Goal: Task Accomplishment & Management: Manage account settings

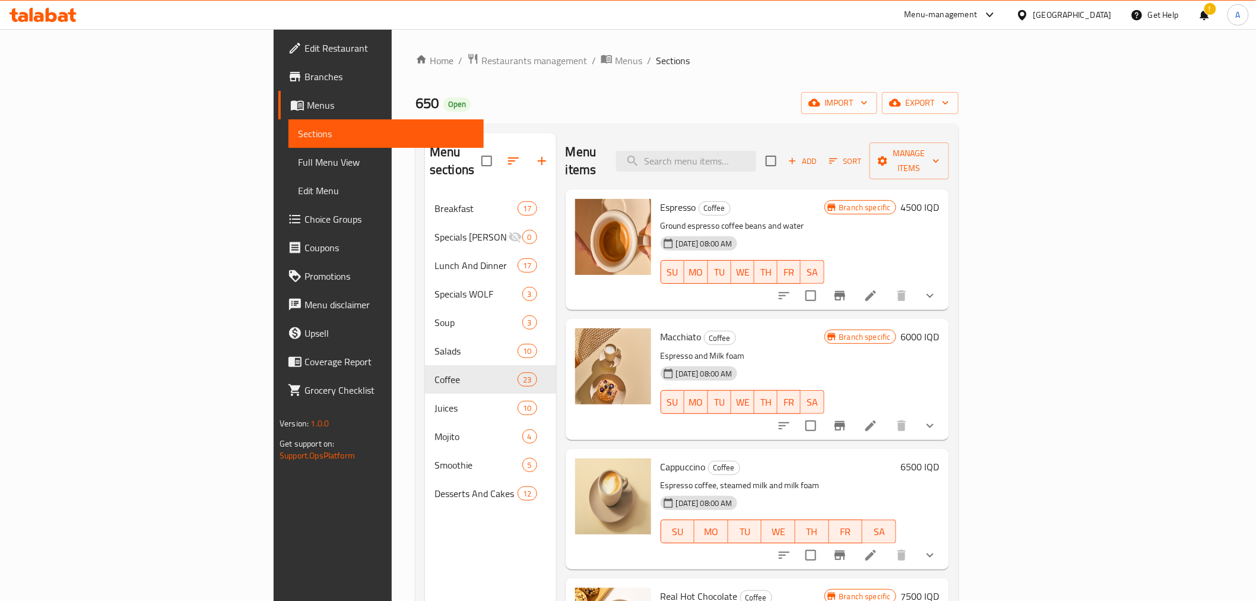
scroll to position [660, 0]
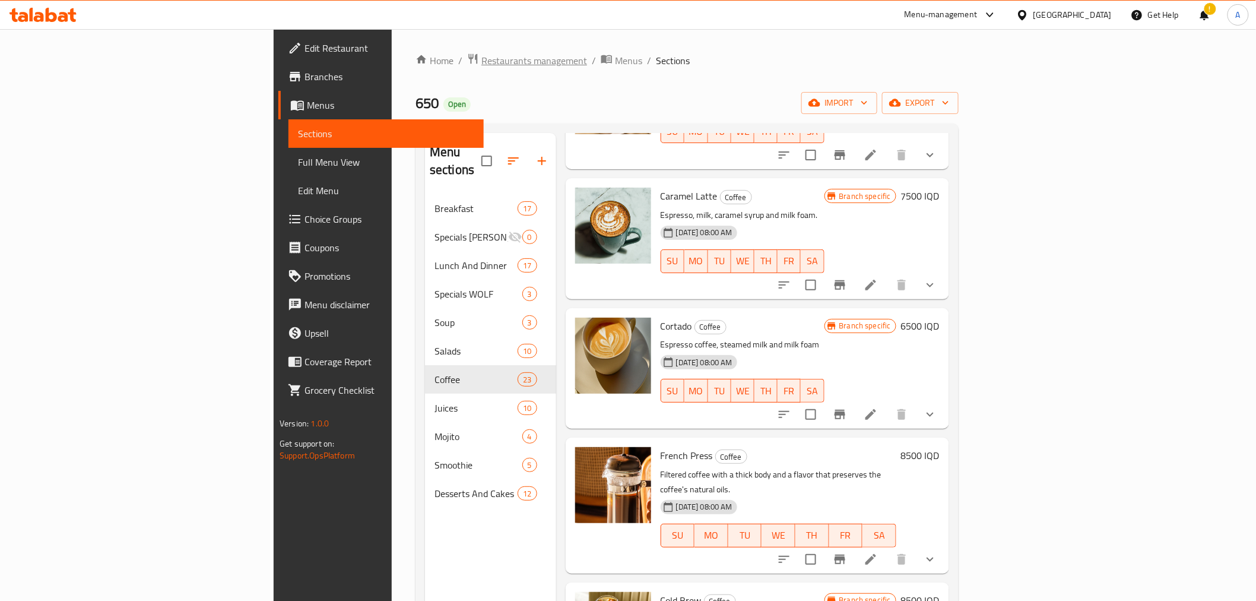
click at [482, 67] on span "Restaurants management" at bounding box center [535, 60] width 106 height 14
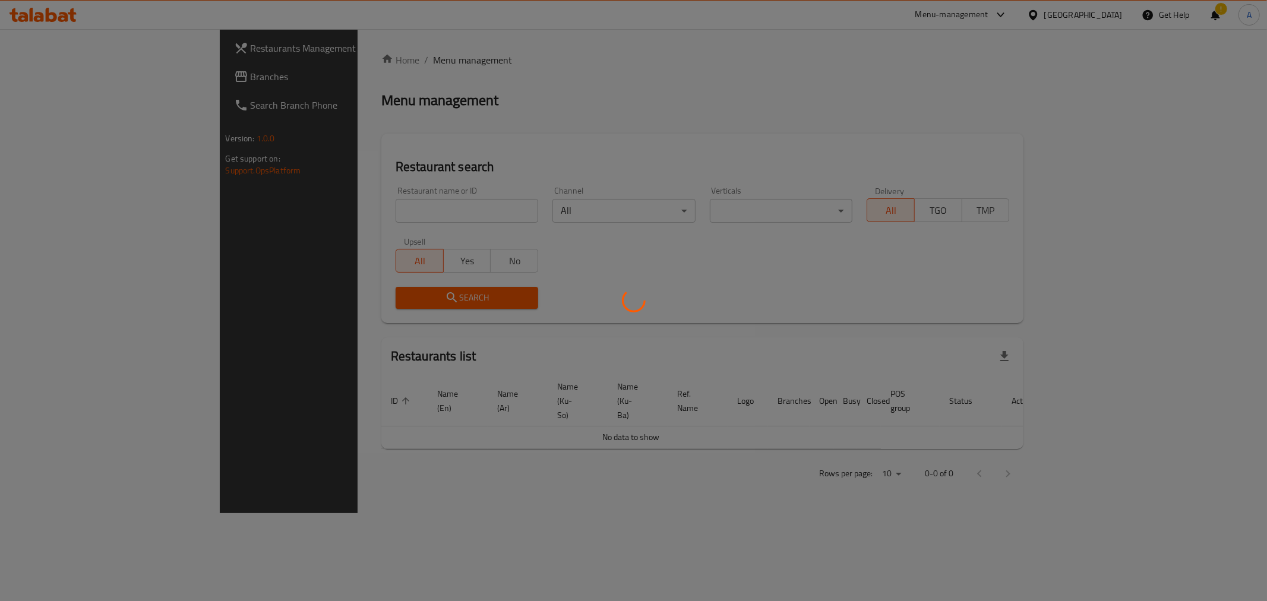
click at [305, 212] on div at bounding box center [633, 300] width 1267 height 601
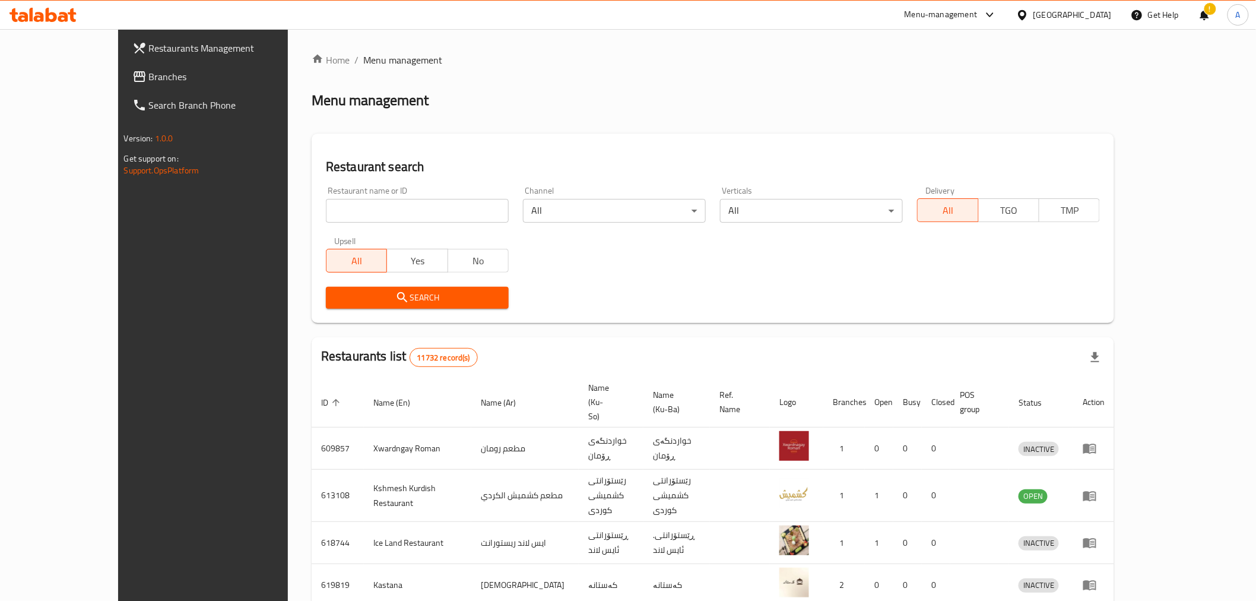
click at [326, 212] on input "search" at bounding box center [417, 211] width 183 height 24
paste input "687521"
type input "687521"
click button "Search" at bounding box center [417, 298] width 183 height 22
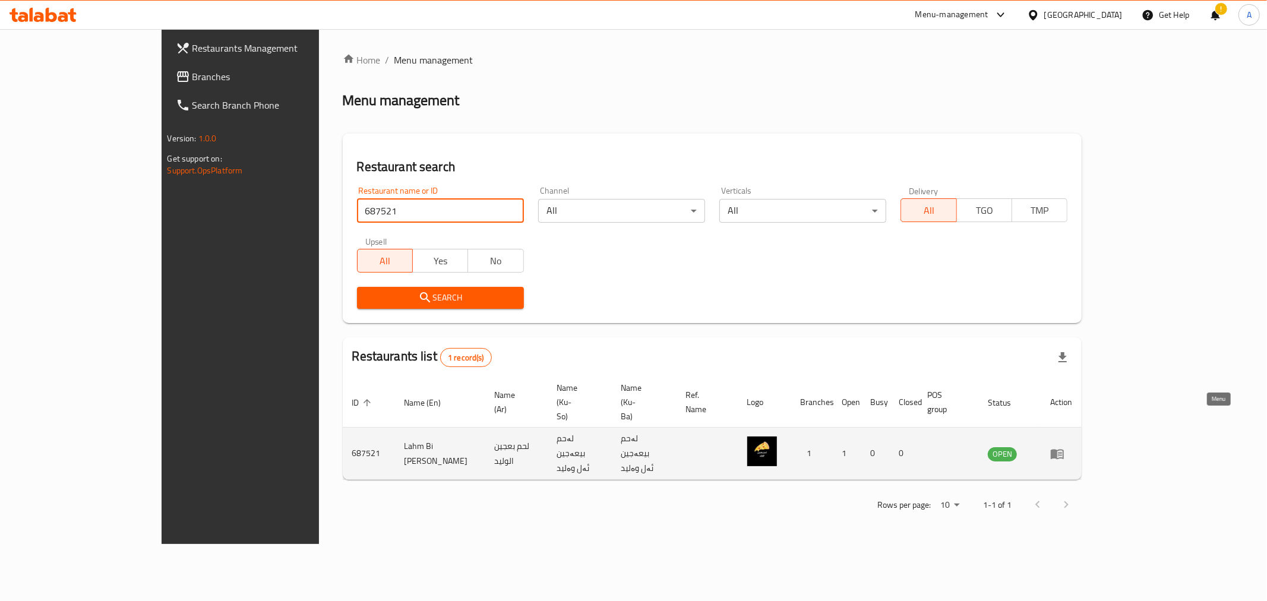
click at [1064, 447] on icon "enhanced table" at bounding box center [1057, 454] width 14 height 14
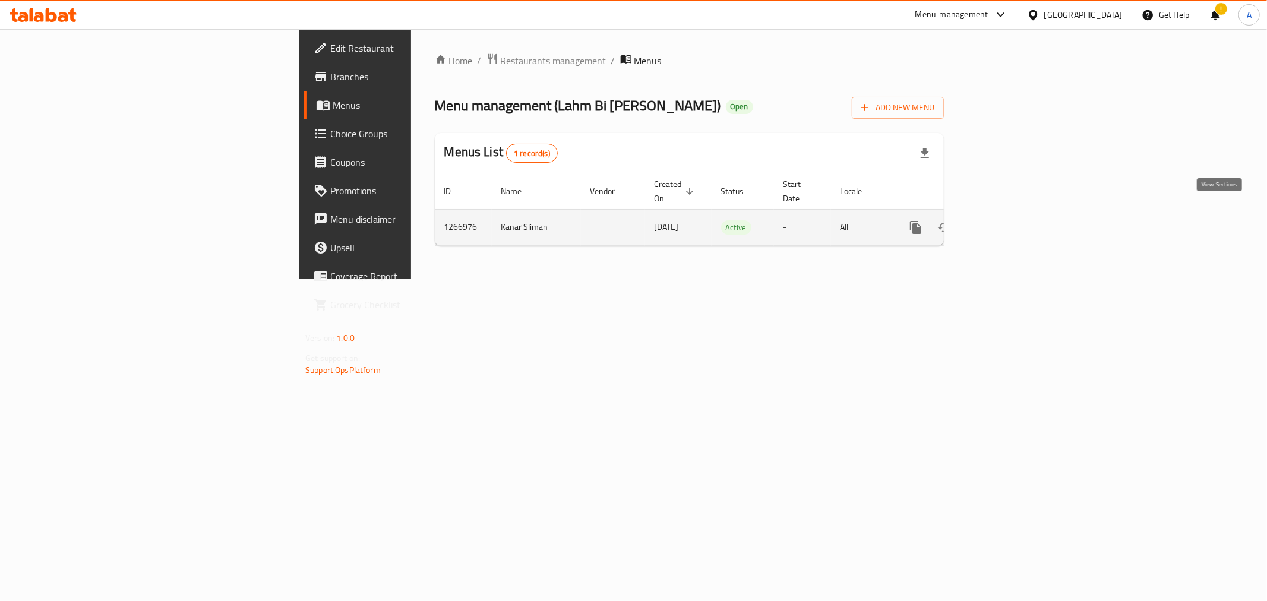
click at [1015, 216] on link "enhanced table" at bounding box center [1001, 227] width 29 height 29
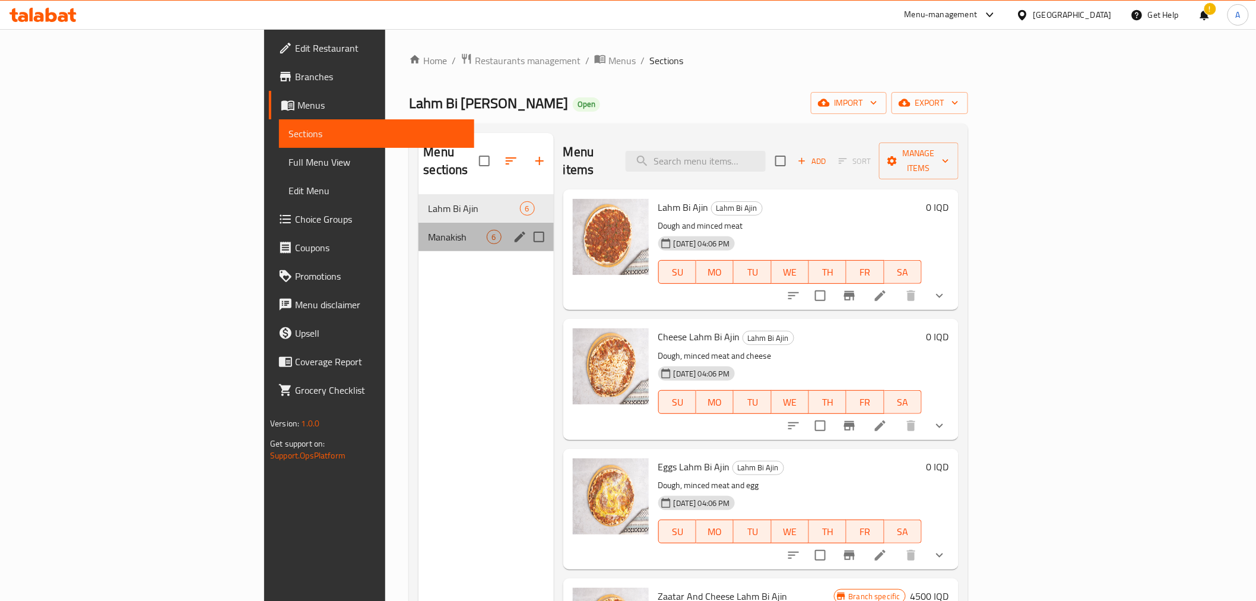
click at [419, 227] on div "Manakish 6" at bounding box center [486, 237] width 135 height 29
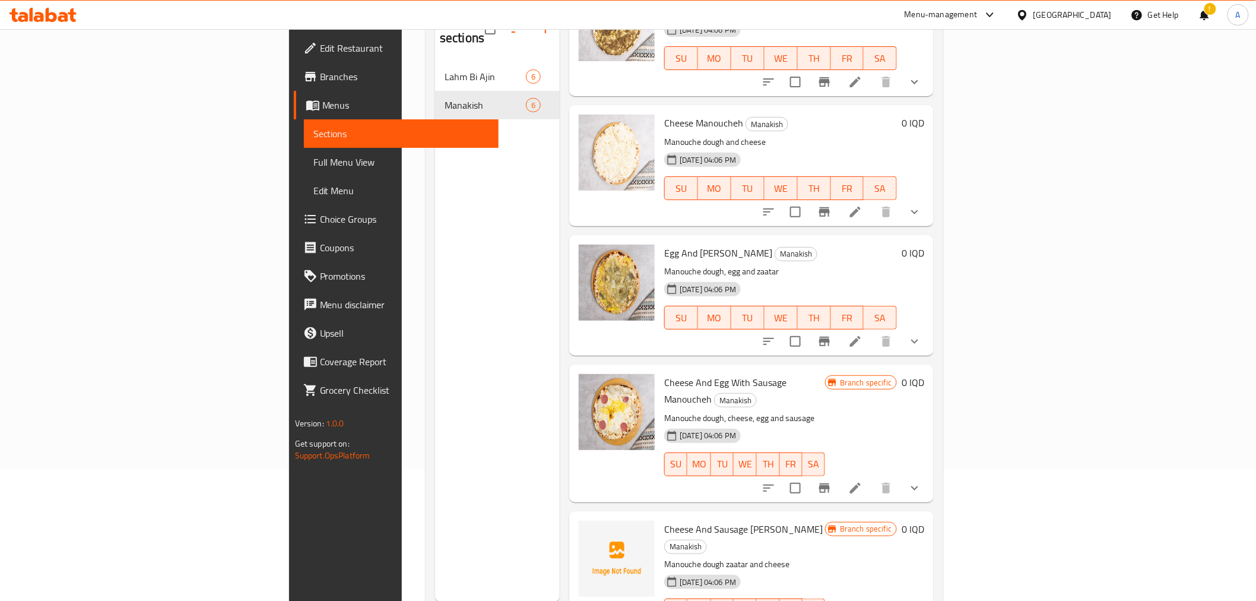
scroll to position [74, 0]
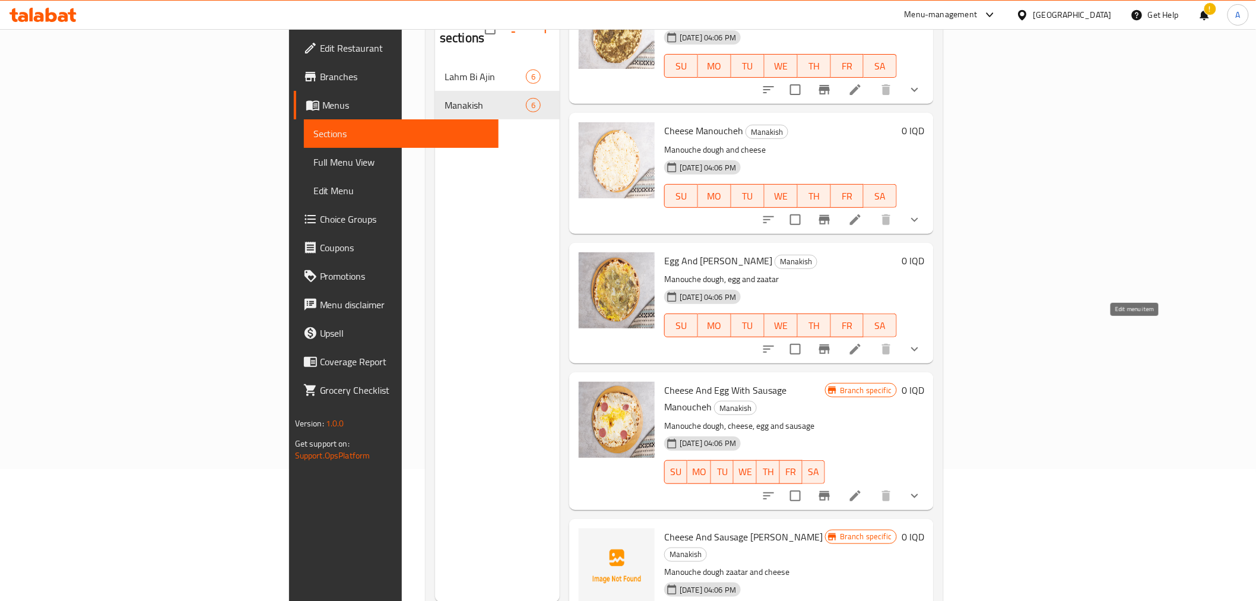
click at [861, 344] on icon at bounding box center [855, 349] width 11 height 11
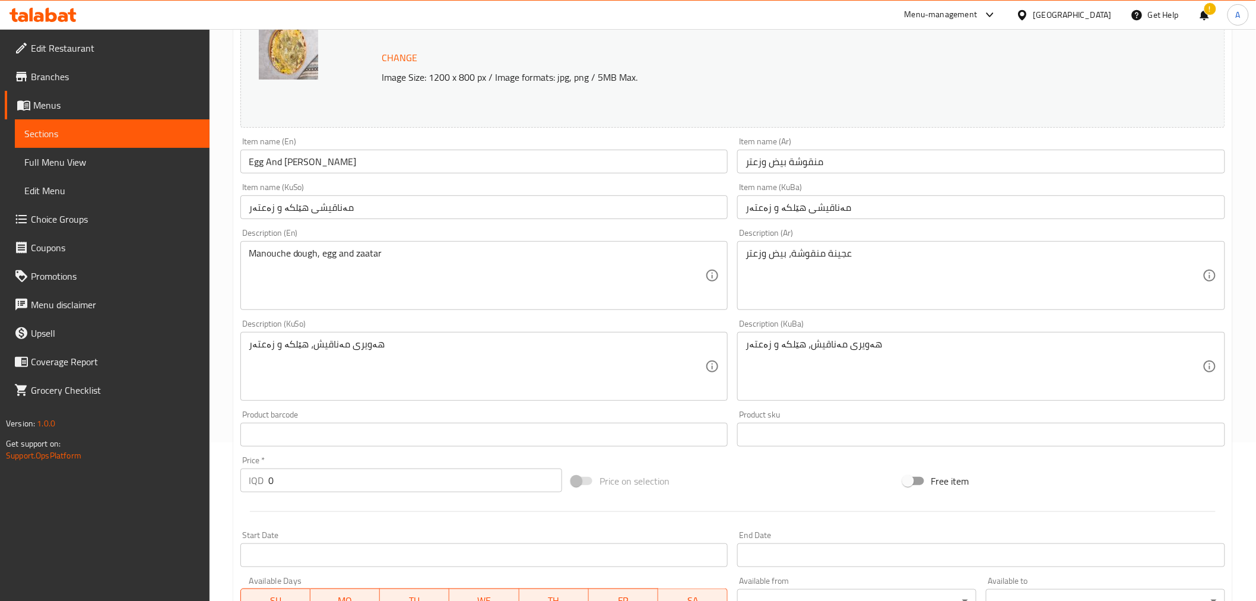
scroll to position [88, 0]
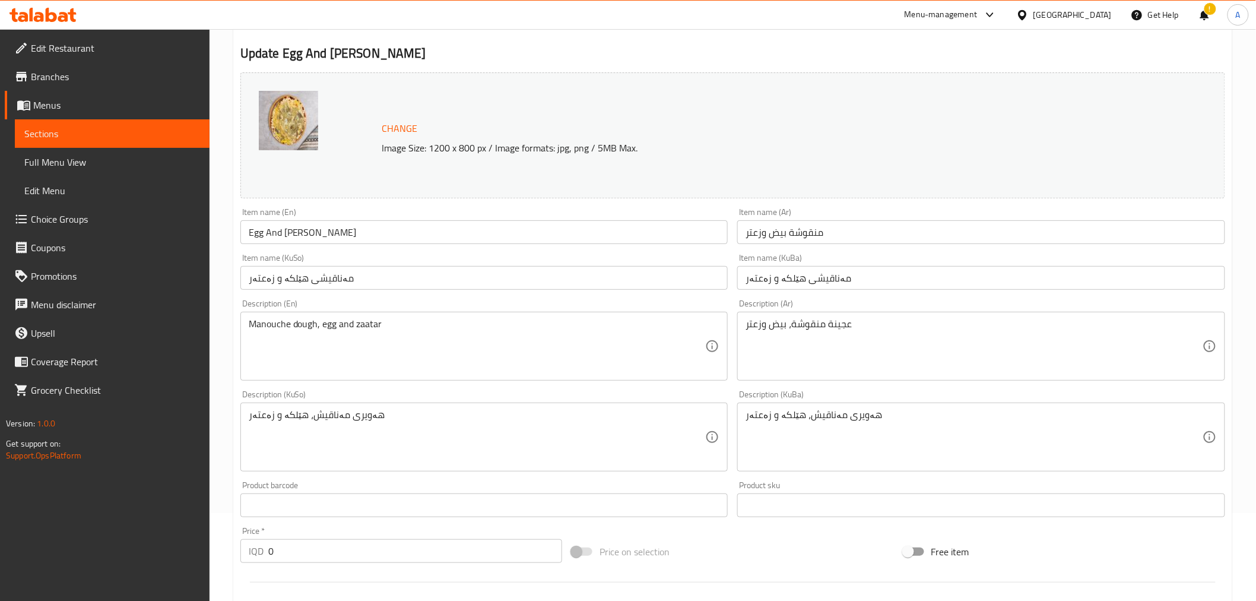
click at [738, 230] on input "منقوشة بيض وزعتر" at bounding box center [982, 232] width 488 height 24
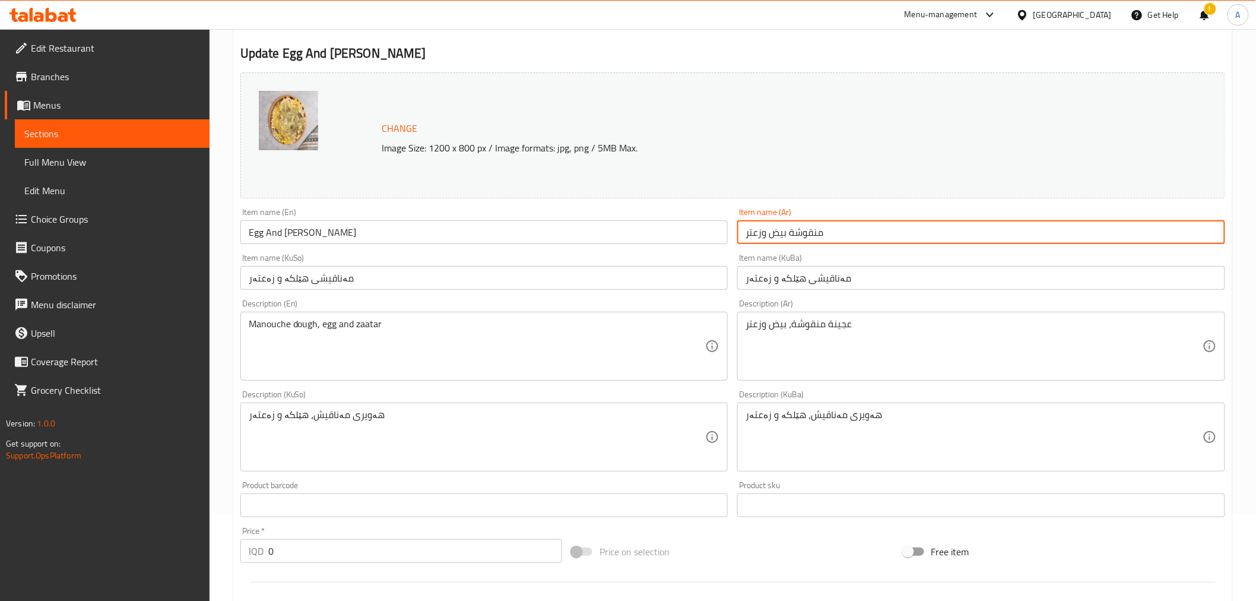
click at [767, 229] on input "منقوشة بيض وزعتر" at bounding box center [982, 232] width 488 height 24
type input "منقوشة بيض وجبن وزعتر"
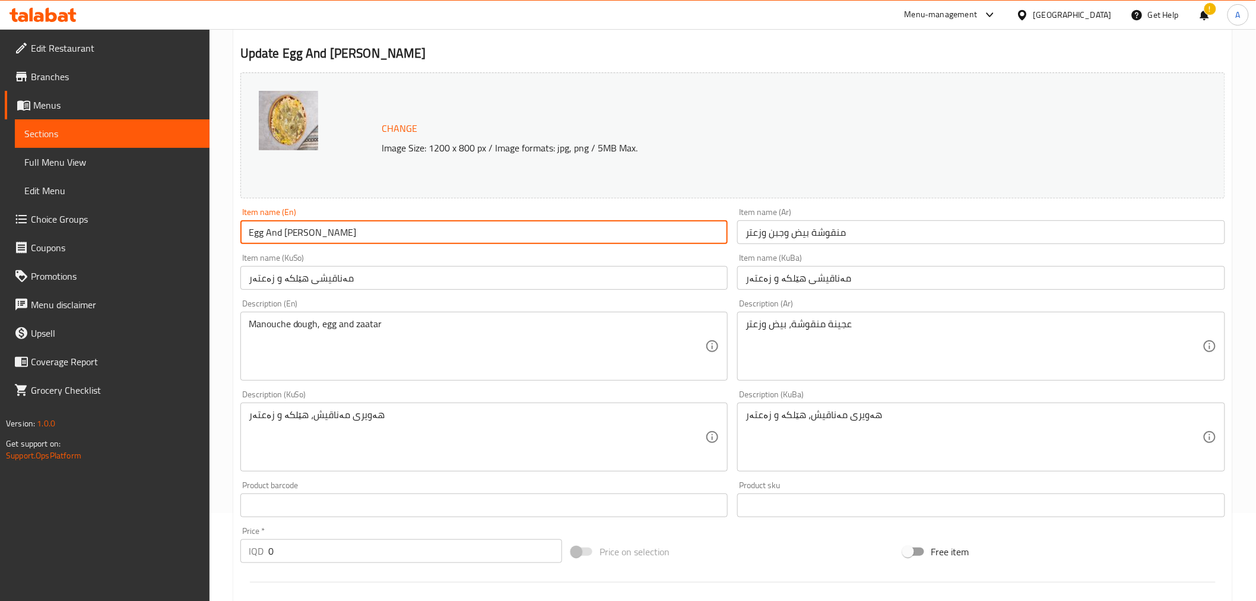
click at [261, 233] on input "Egg And [PERSON_NAME]" at bounding box center [484, 232] width 488 height 24
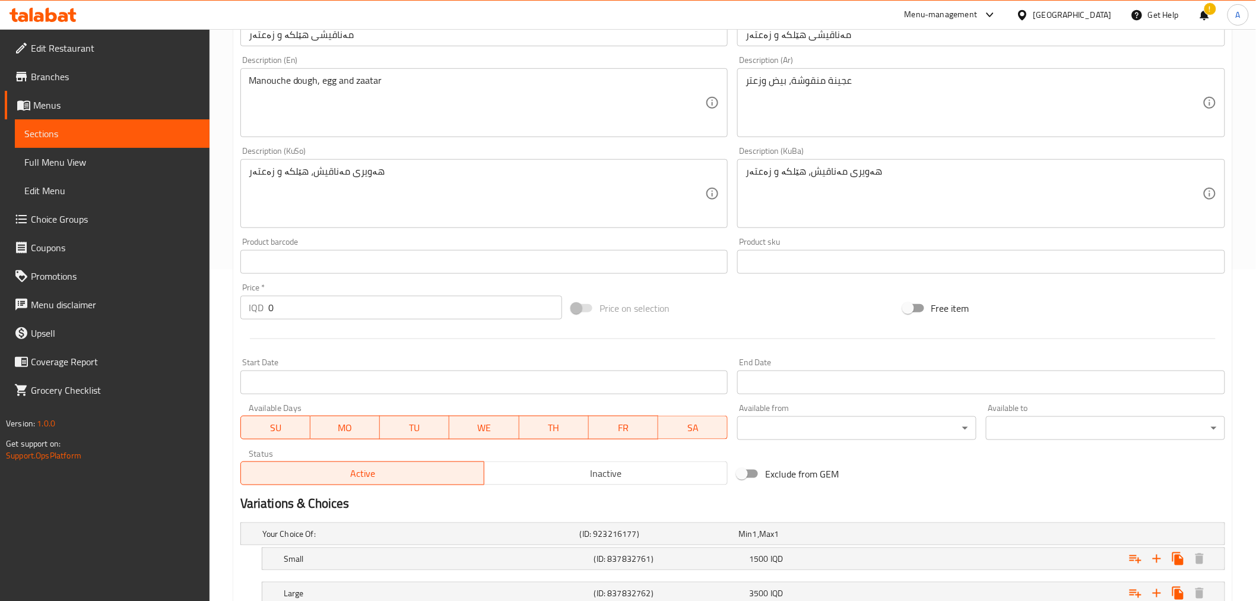
scroll to position [418, 0]
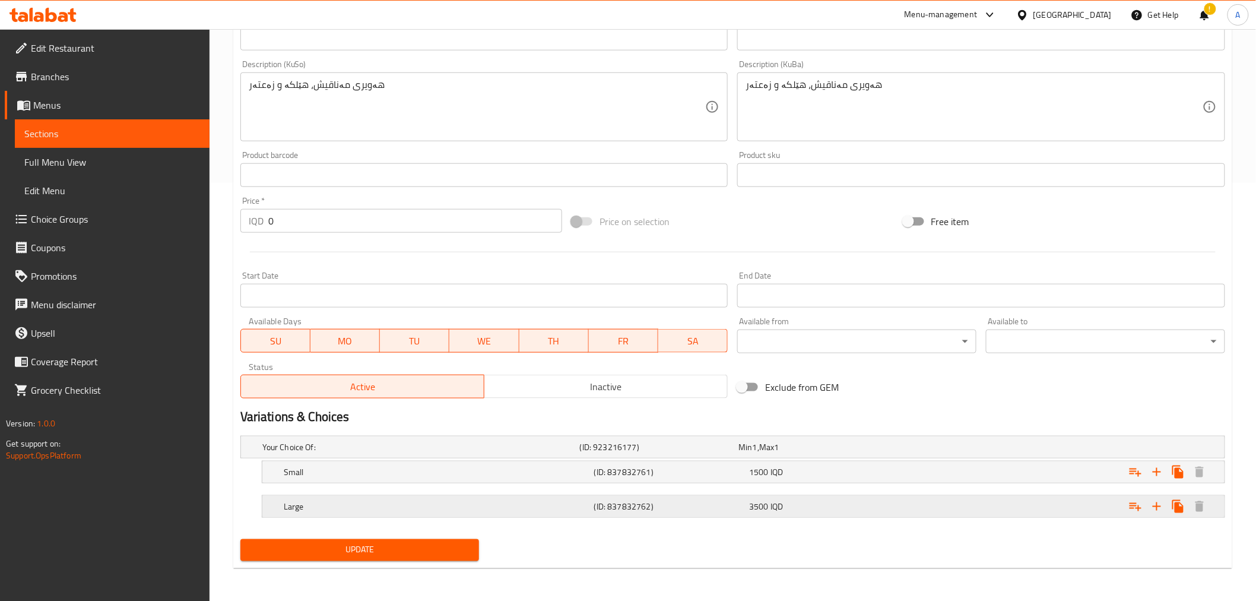
type input "Egg, Cheese And [PERSON_NAME]"
click at [343, 508] on h5 "Large" at bounding box center [437, 507] width 306 height 12
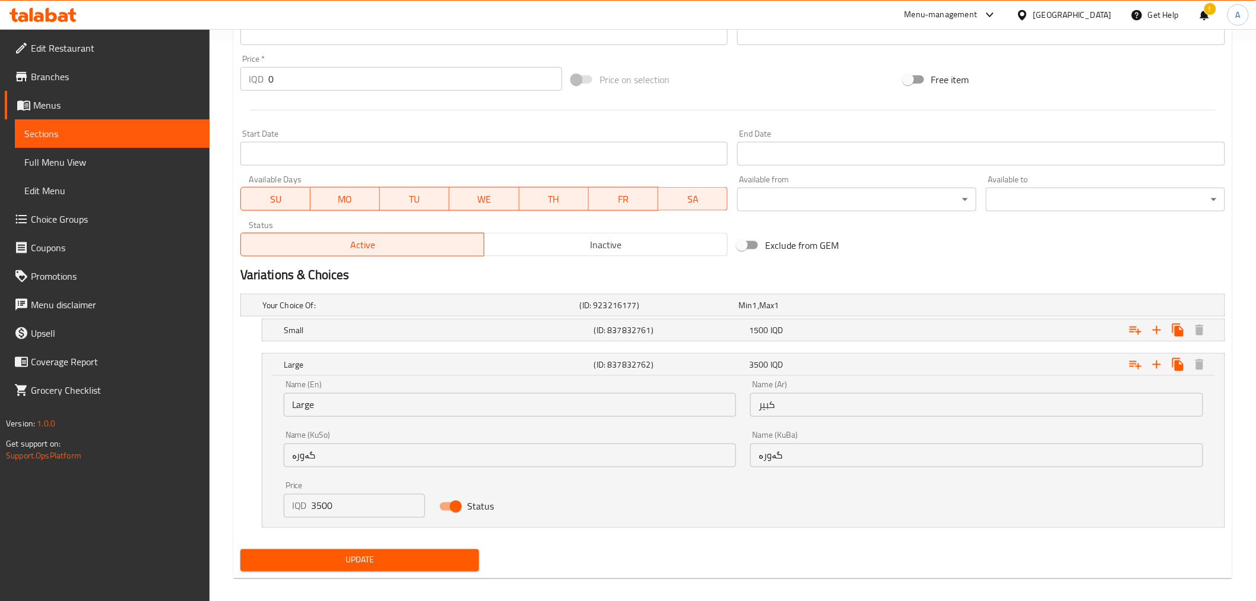
scroll to position [570, 0]
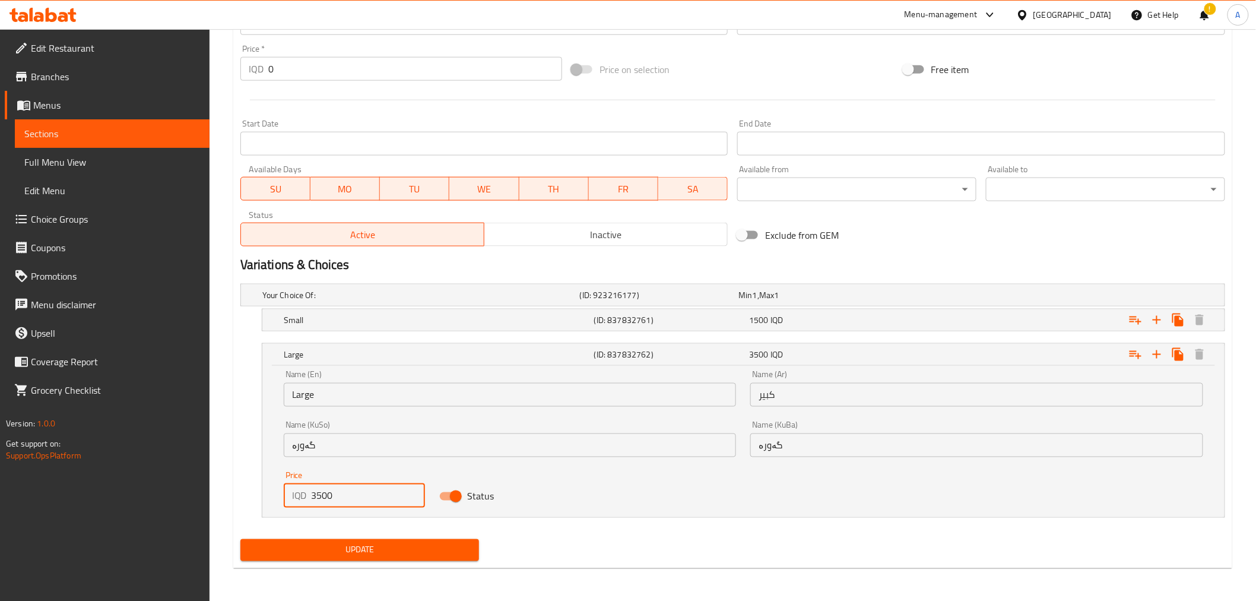
drag, startPoint x: 321, startPoint y: 503, endPoint x: 311, endPoint y: 504, distance: 10.1
click at [311, 504] on div "IQD 3500 Price" at bounding box center [354, 496] width 141 height 24
type input "4000"
click at [311, 558] on button "Update" at bounding box center [359, 550] width 239 height 22
click at [319, 317] on h5 "Small" at bounding box center [437, 320] width 306 height 12
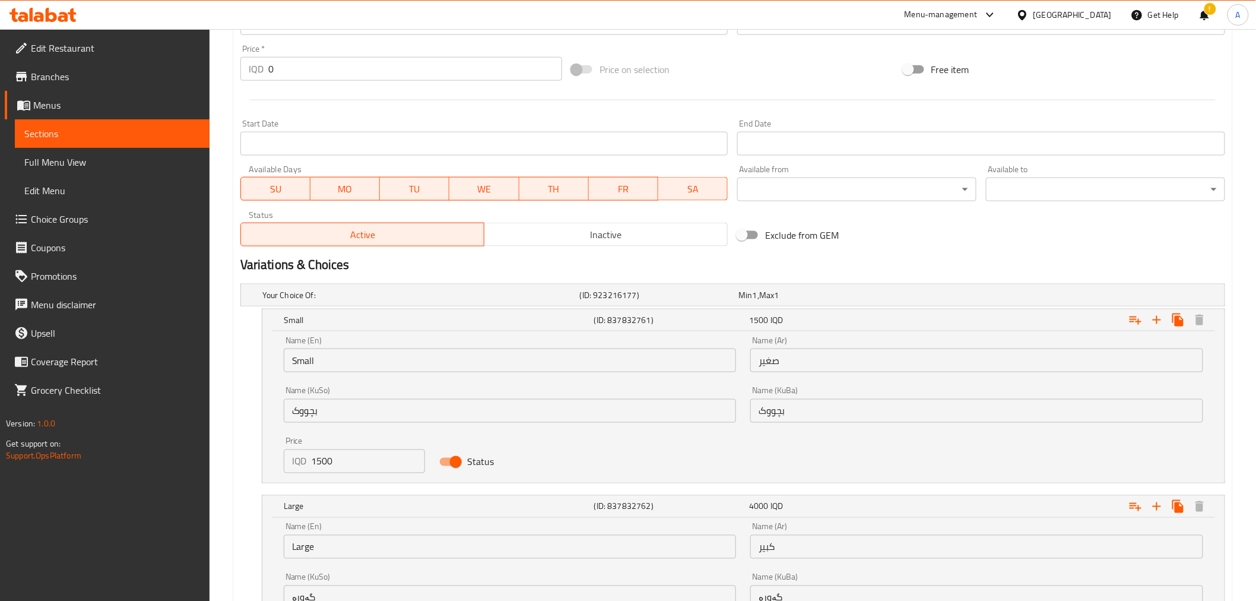
click at [315, 357] on input "Small" at bounding box center [510, 361] width 453 height 24
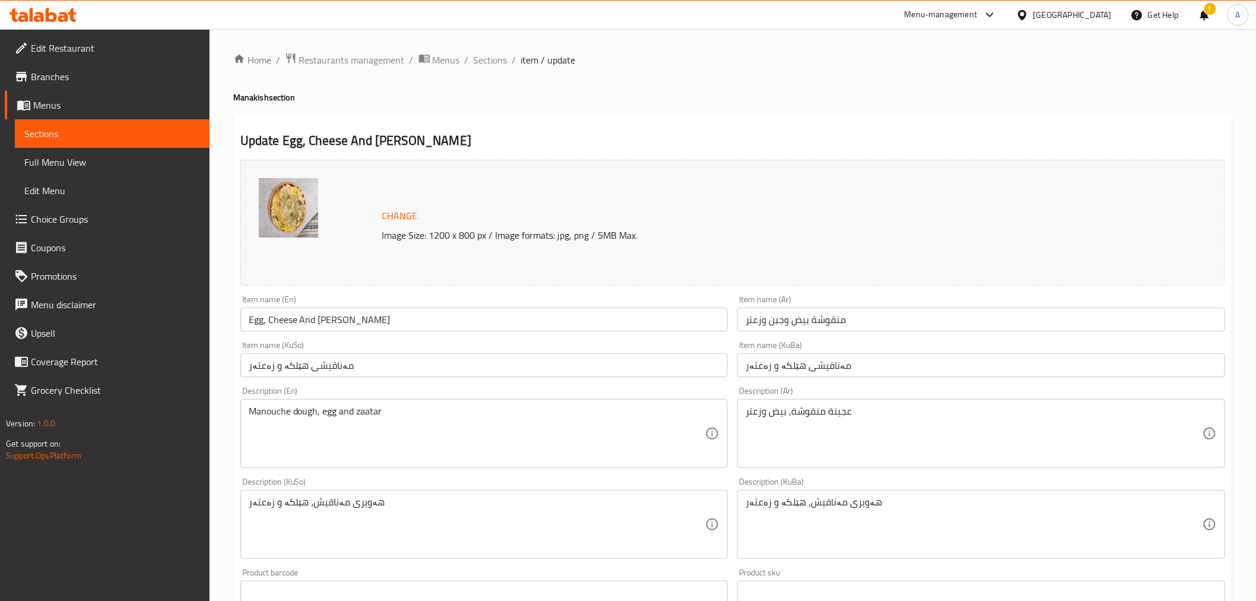
scroll to position [0, 0]
click at [313, 319] on input "Egg, Cheese And [PERSON_NAME]" at bounding box center [484, 320] width 488 height 24
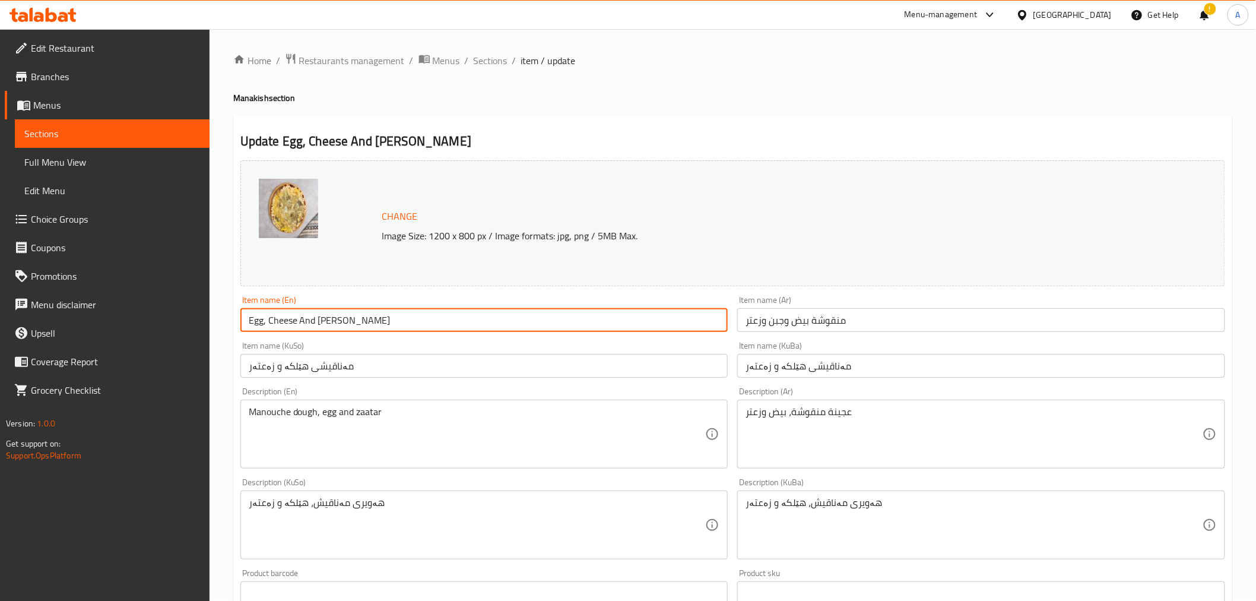
click at [313, 319] on input "Egg, Cheese And [PERSON_NAME]" at bounding box center [484, 320] width 488 height 24
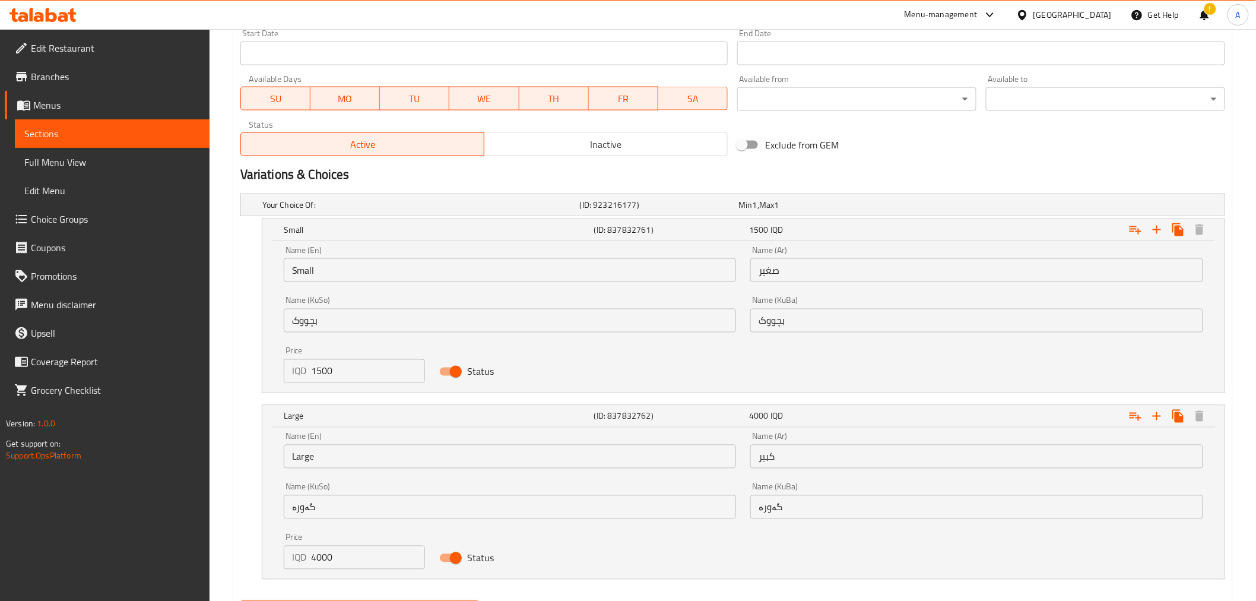
scroll to position [721, 0]
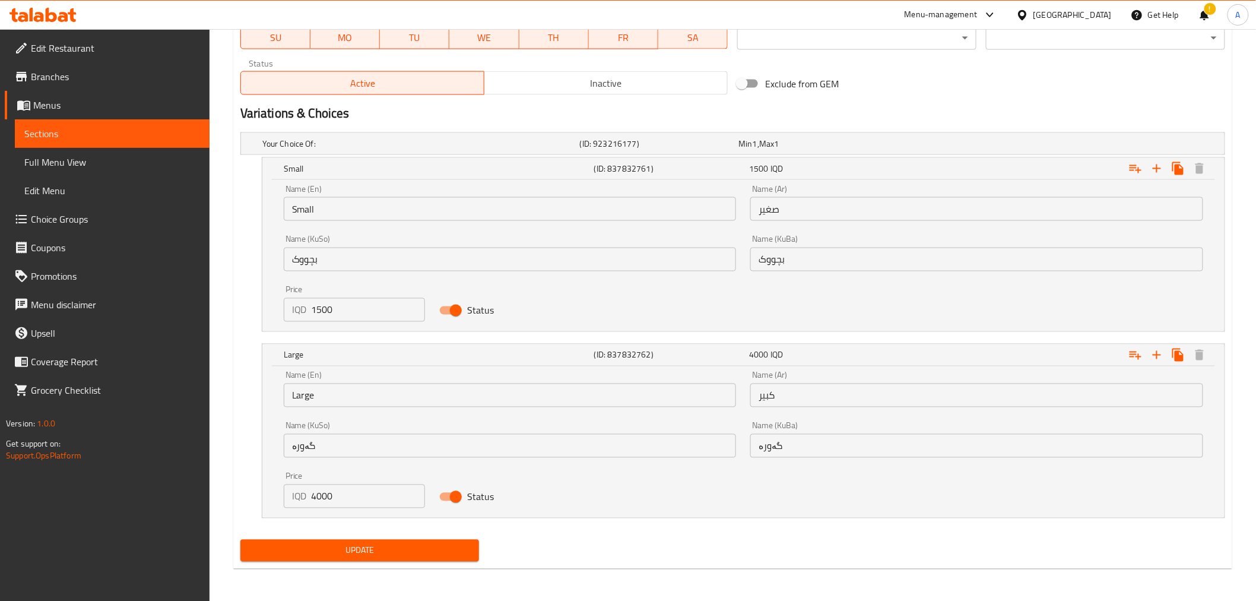
click at [325, 541] on button "Update" at bounding box center [359, 551] width 239 height 22
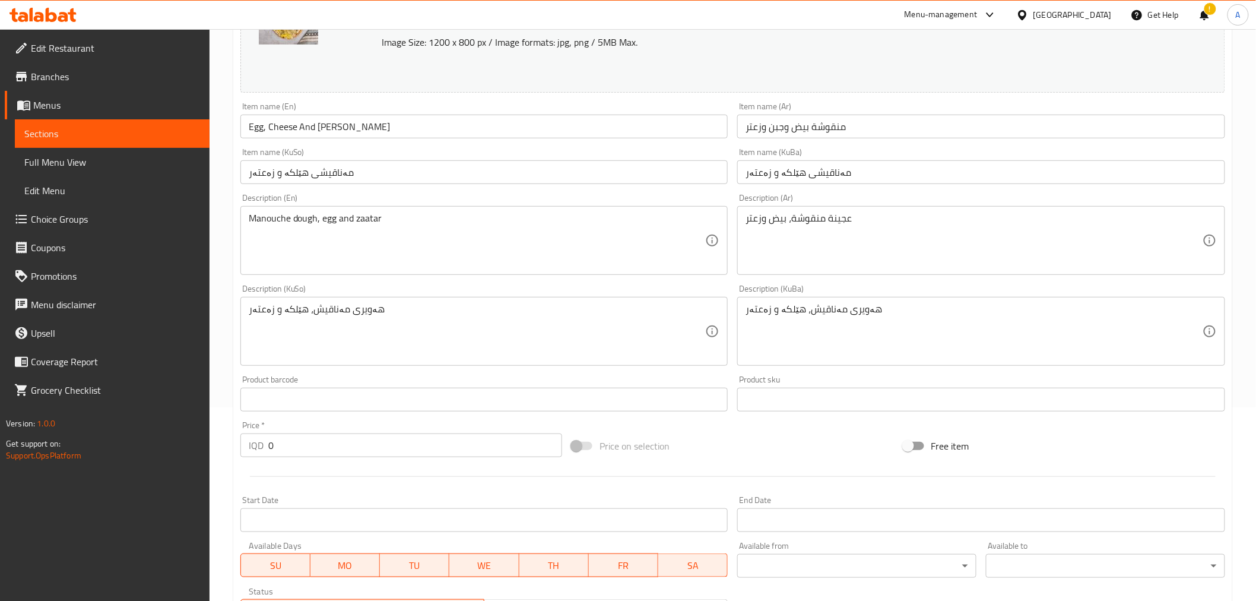
scroll to position [0, 0]
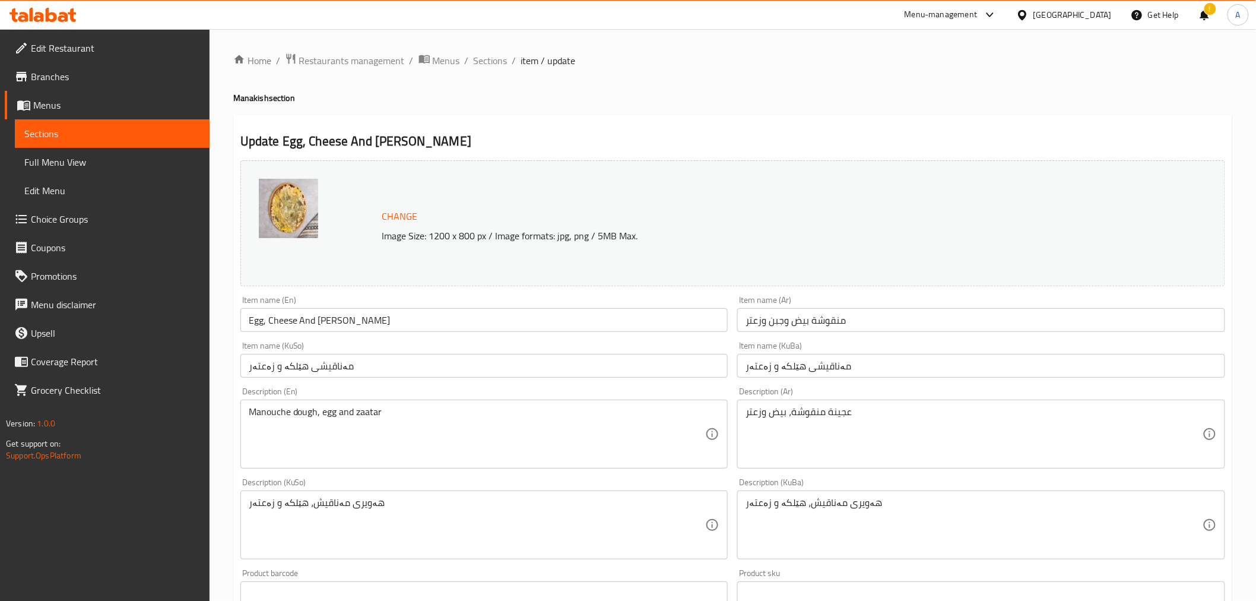
click at [45, 18] on icon at bounding box center [43, 15] width 67 height 14
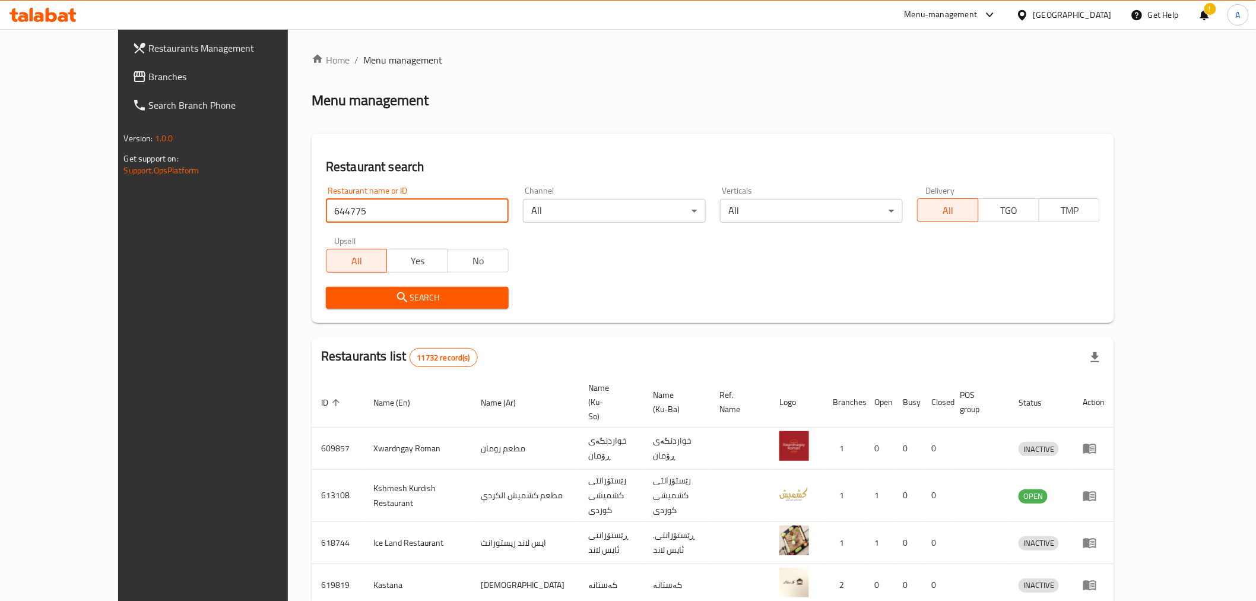
type input "644775"
click button "Search" at bounding box center [417, 298] width 183 height 22
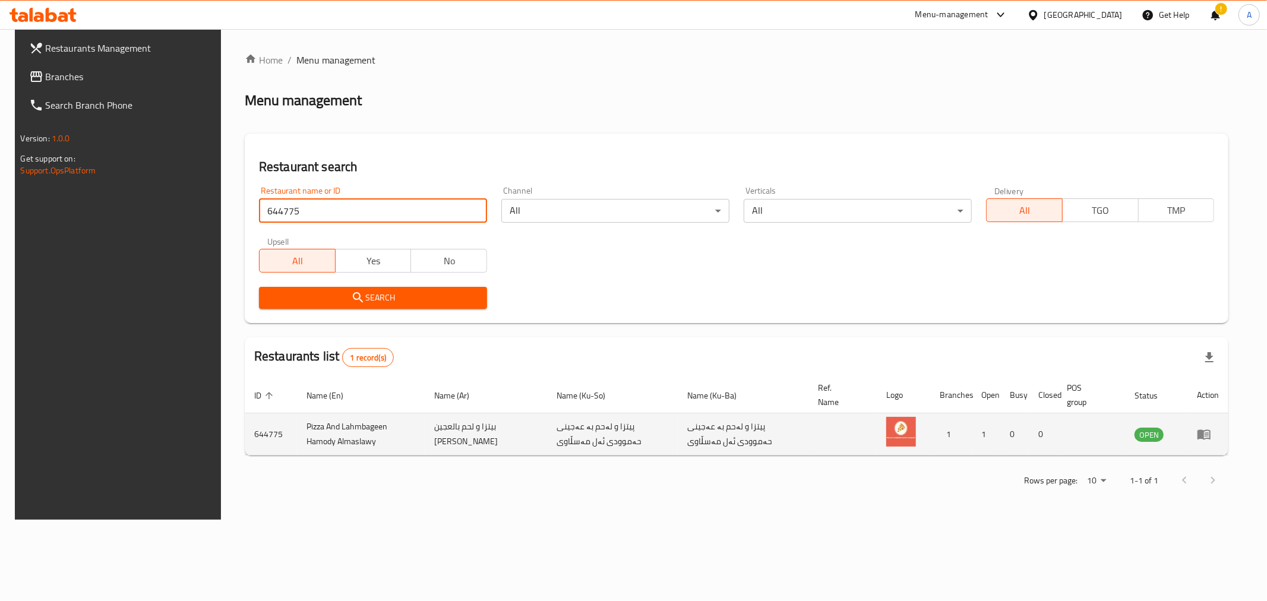
click at [1214, 442] on td "enhanced table" at bounding box center [1207, 434] width 41 height 42
click at [1210, 436] on icon "enhanced table" at bounding box center [1203, 435] width 13 height 10
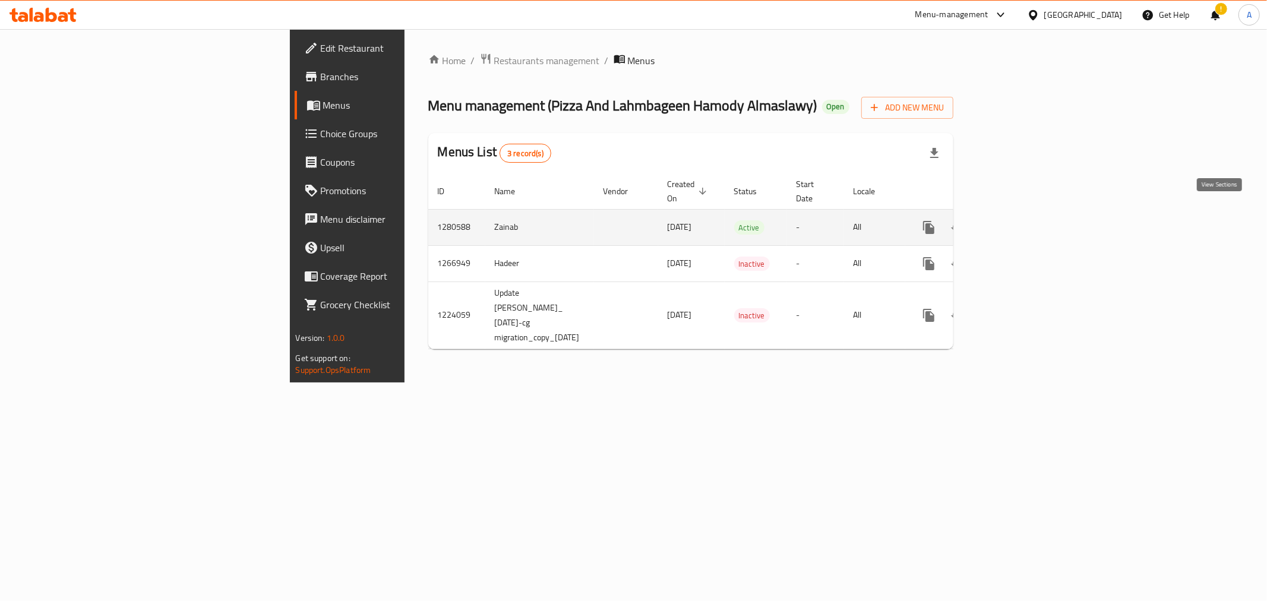
click at [1021, 220] on icon "enhanced table" at bounding box center [1014, 227] width 14 height 14
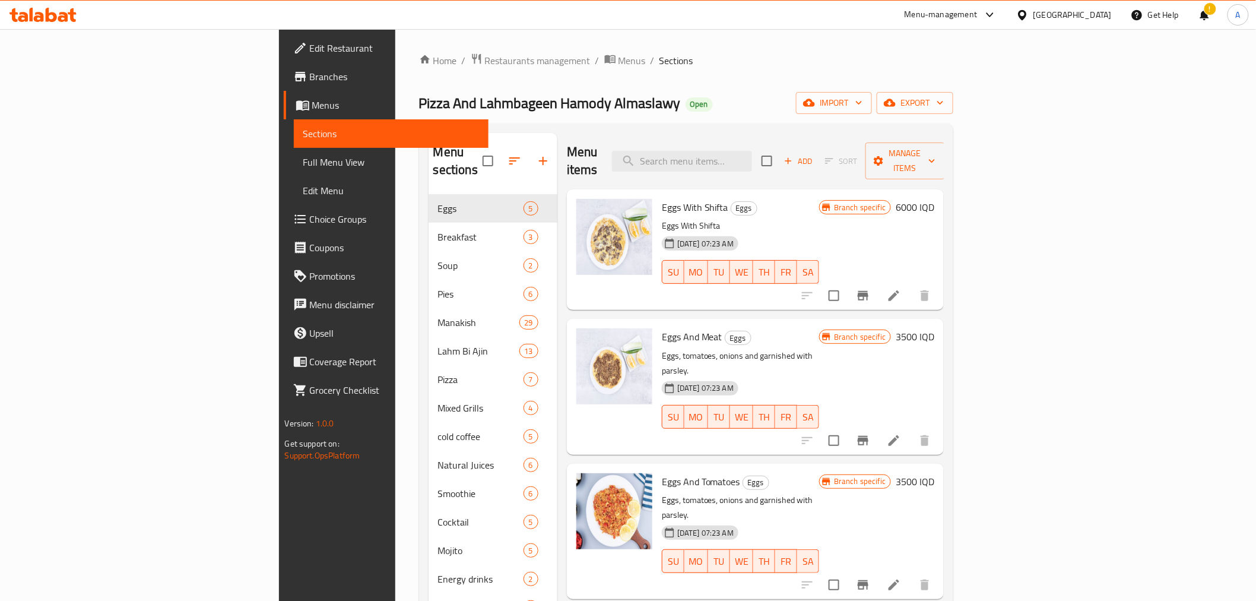
click at [595, 90] on div "Home / Restaurants management / Menus / Sections Pizza And Lahmbageen Hamody Al…" at bounding box center [686, 398] width 535 height 691
click at [310, 78] on span "Branches" at bounding box center [394, 76] width 169 height 14
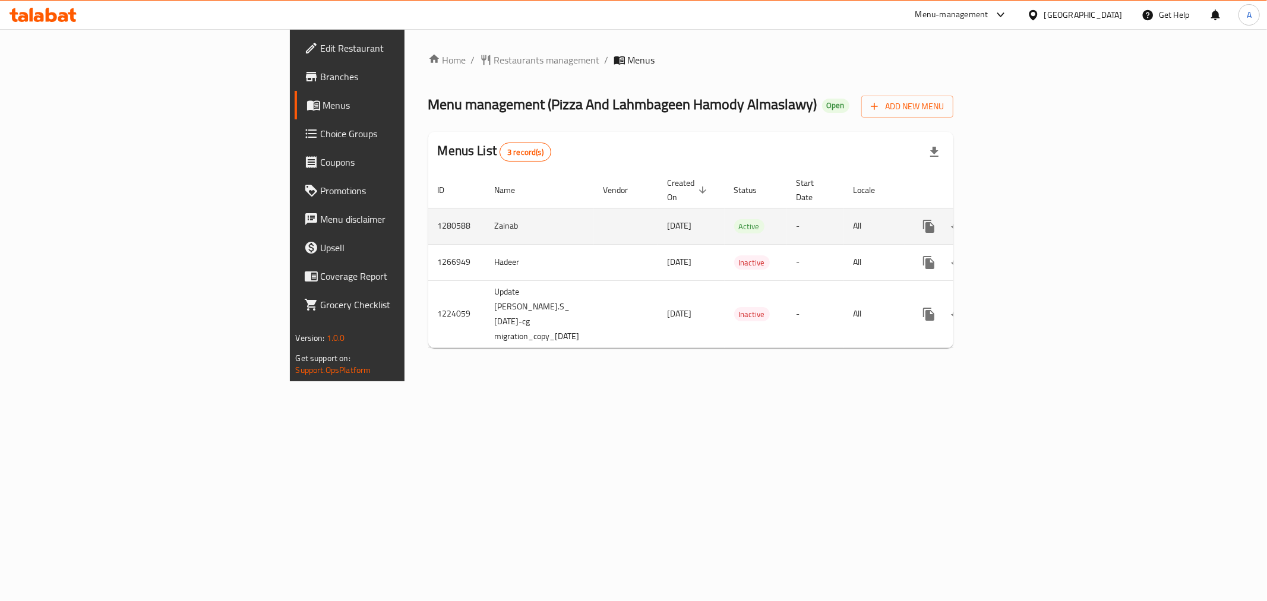
click at [1028, 220] on link "enhanced table" at bounding box center [1014, 226] width 29 height 29
